Goal: Information Seeking & Learning: Find specific page/section

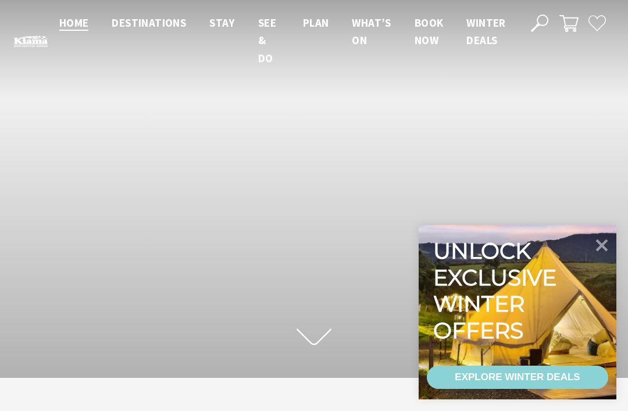
click at [603, 250] on icon at bounding box center [602, 245] width 24 height 24
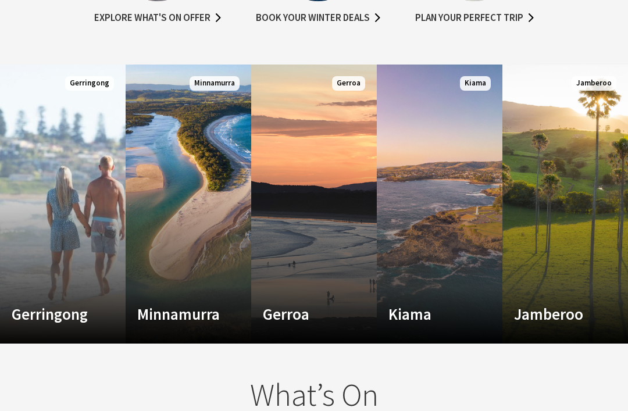
scroll to position [735, 0]
click at [425, 305] on div "Kiama Where the sea makes a noise Read More" at bounding box center [430, 318] width 107 height 27
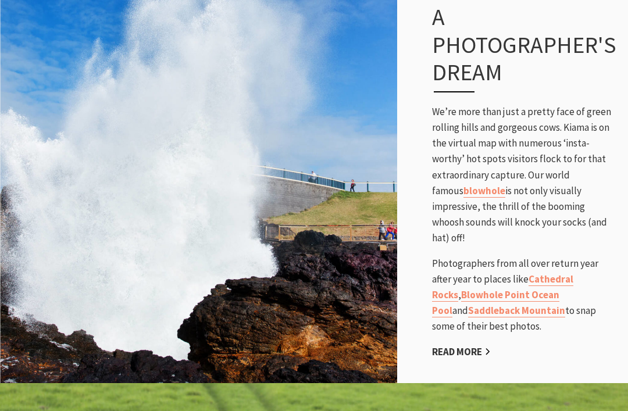
scroll to position [767, 0]
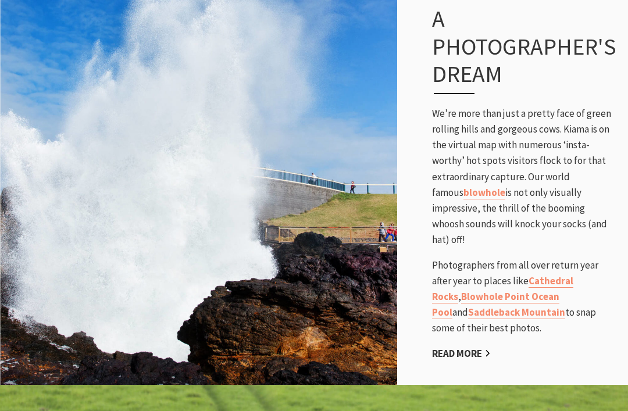
click at [485, 347] on link "Read More" at bounding box center [461, 353] width 59 height 13
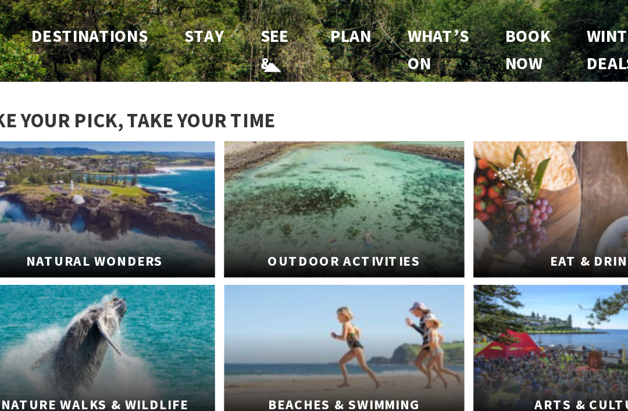
click at [258, 29] on span "See & Do" at bounding box center [267, 40] width 18 height 49
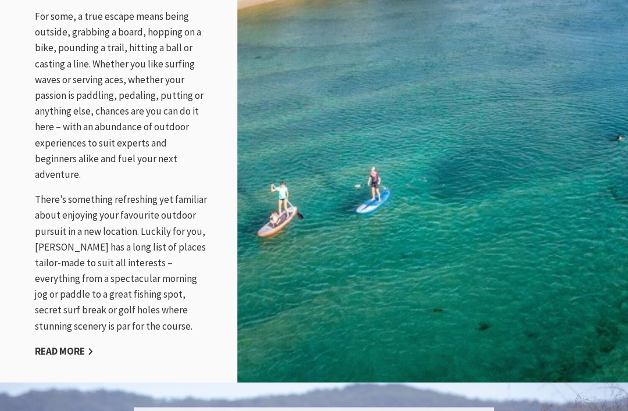
scroll to position [1386, 0]
click at [74, 345] on link "Read More" at bounding box center [64, 351] width 59 height 13
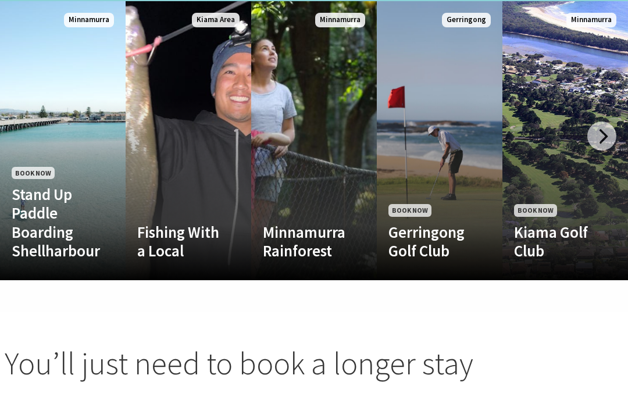
scroll to position [1198, 0]
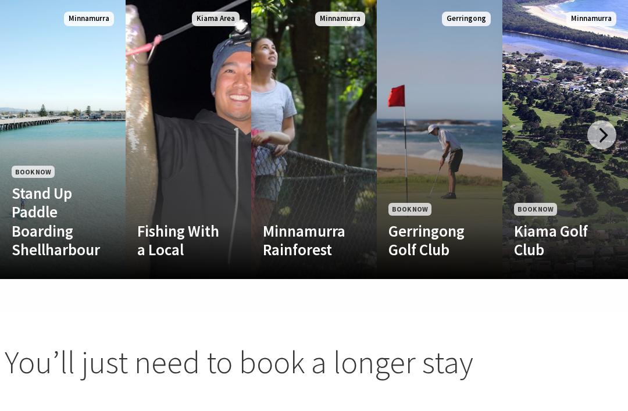
click at [606, 148] on div at bounding box center [602, 134] width 29 height 29
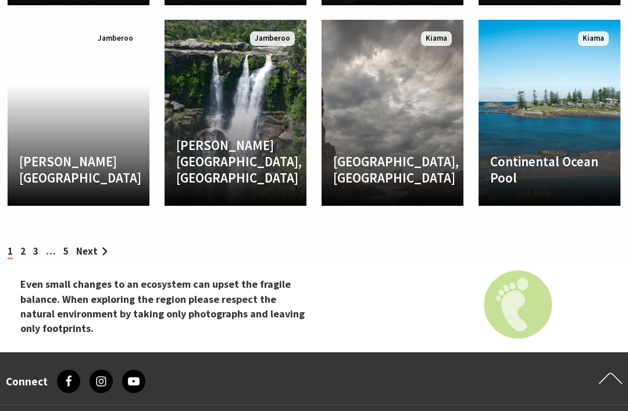
scroll to position [2250, 0]
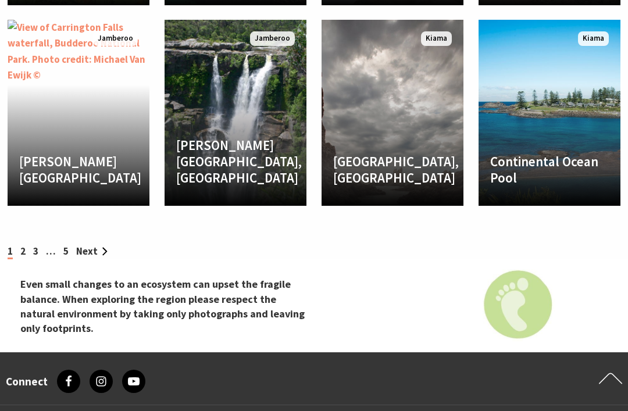
click at [20, 258] on link "2" at bounding box center [22, 251] width 5 height 13
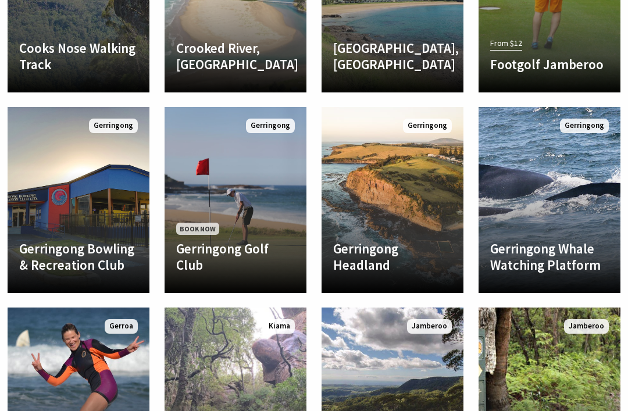
scroll to position [1763, 0]
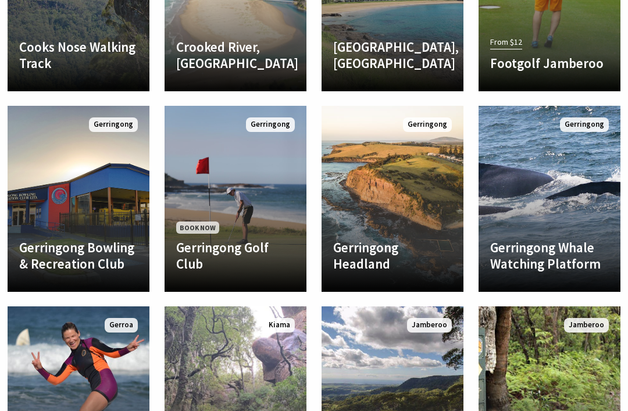
click at [620, 392] on link "Izzards Lookout Track If you love a breath of fresh air with a spectacular view…" at bounding box center [550, 400] width 142 height 186
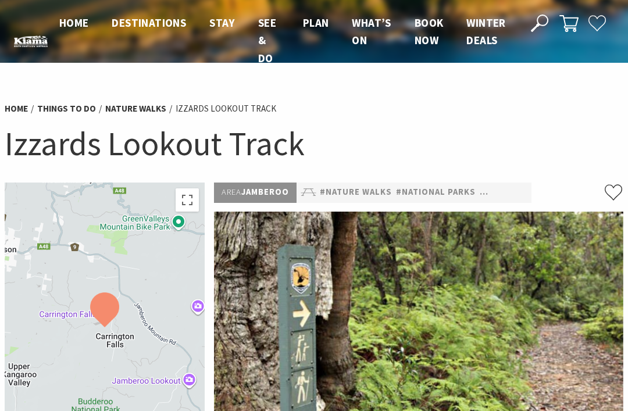
click at [545, 30] on icon at bounding box center [539, 23] width 17 height 17
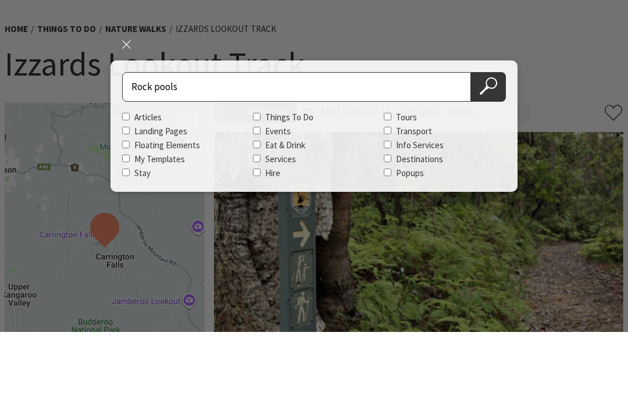
type input "Rock pools"
click at [489, 152] on button "Search Now" at bounding box center [488, 167] width 35 height 30
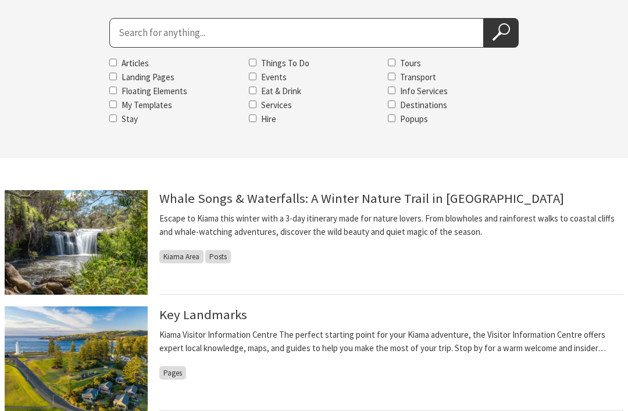
scroll to position [165, 0]
